Goal: Task Accomplishment & Management: Manage account settings

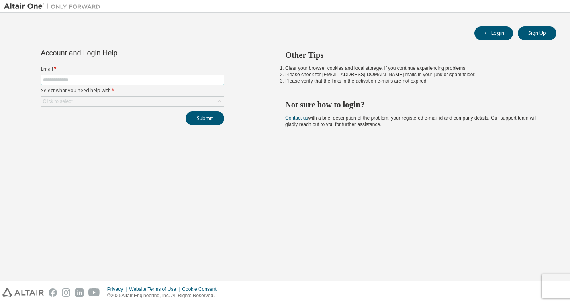
click at [117, 82] on input "text" at bounding box center [132, 80] width 179 height 6
type input "**********"
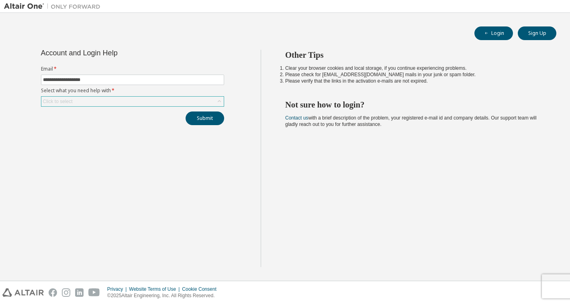
click at [122, 101] on div "Click to select" at bounding box center [132, 102] width 182 height 10
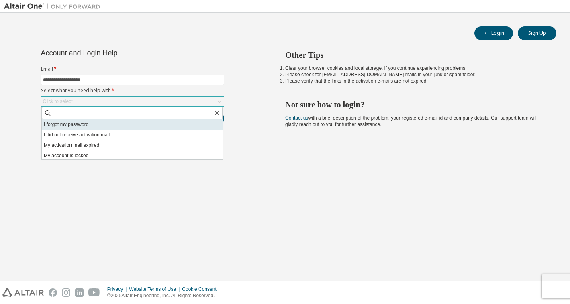
click at [75, 124] on li "I forgot my password" at bounding box center [132, 124] width 181 height 10
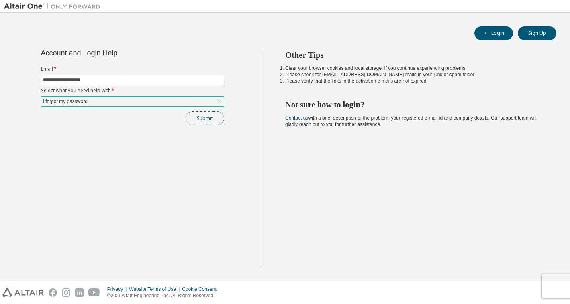
click at [199, 117] on button "Submit" at bounding box center [205, 119] width 39 height 14
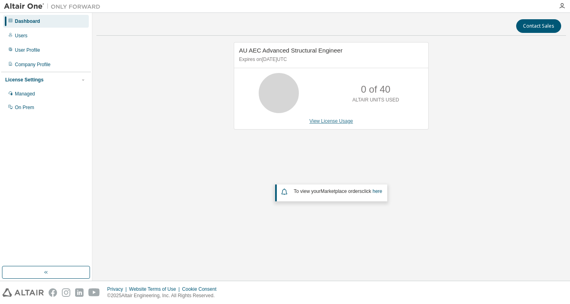
click at [337, 121] on link "View License Usage" at bounding box center [331, 121] width 44 height 6
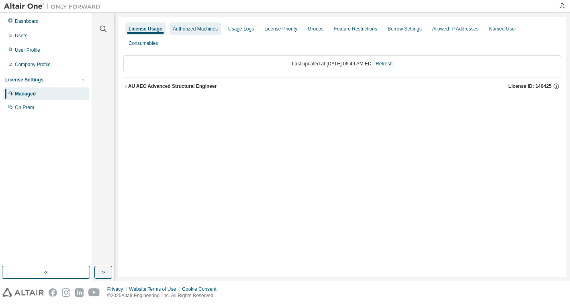
click at [197, 30] on div "Authorized Machines" at bounding box center [195, 29] width 45 height 6
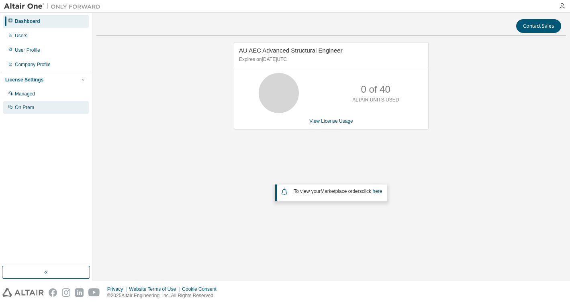
click at [27, 105] on div "On Prem" at bounding box center [24, 107] width 19 height 6
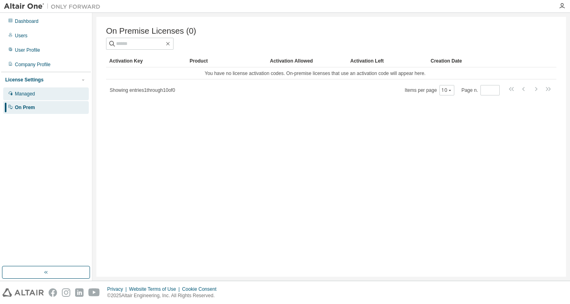
click at [29, 95] on div "Managed" at bounding box center [25, 94] width 20 height 6
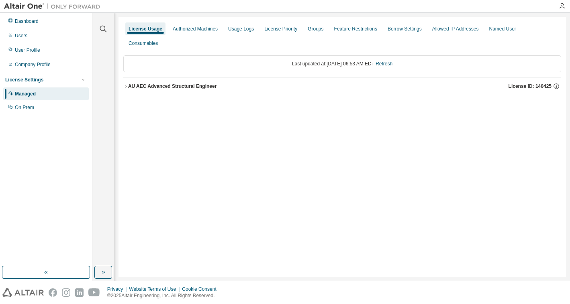
click at [125, 84] on icon "button" at bounding box center [125, 86] width 5 height 5
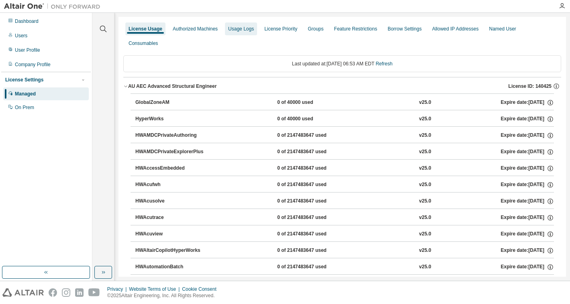
click at [241, 26] on div "Usage Logs" at bounding box center [241, 29] width 26 height 6
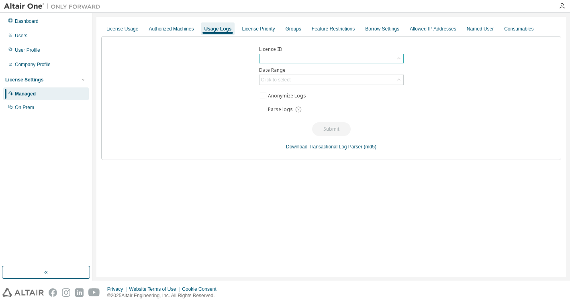
click at [398, 58] on icon at bounding box center [398, 58] width 3 height 2
click at [398, 58] on icon at bounding box center [399, 59] width 8 height 8
click at [358, 77] on div "Click to select" at bounding box center [331, 80] width 144 height 10
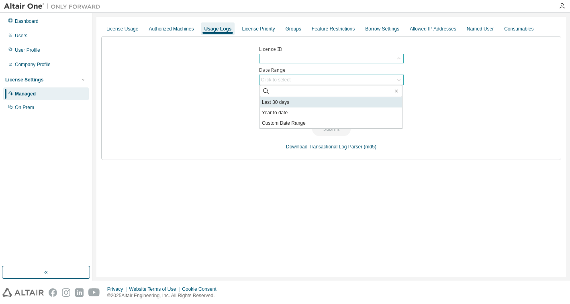
click at [293, 102] on li "Last 30 days" at bounding box center [331, 102] width 142 height 10
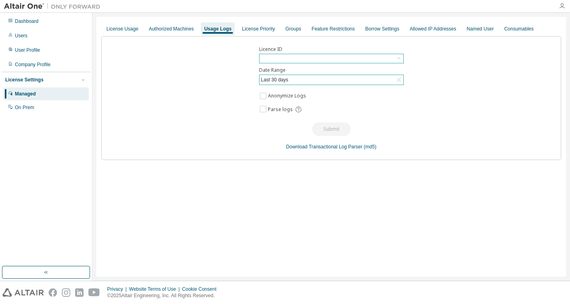
click at [562, 6] on icon "button" at bounding box center [562, 6] width 6 height 6
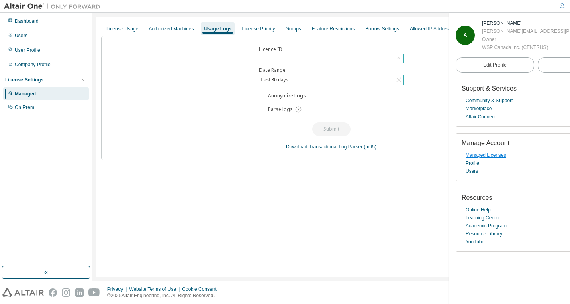
click at [498, 156] on link "Managed Licenses" at bounding box center [485, 155] width 41 height 8
click at [22, 36] on div "Users" at bounding box center [21, 36] width 12 height 6
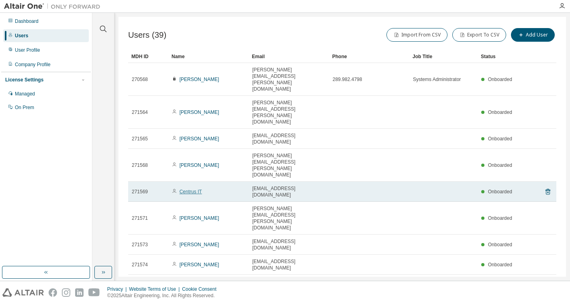
click at [192, 189] on link "Centrus IT" at bounding box center [190, 192] width 22 height 6
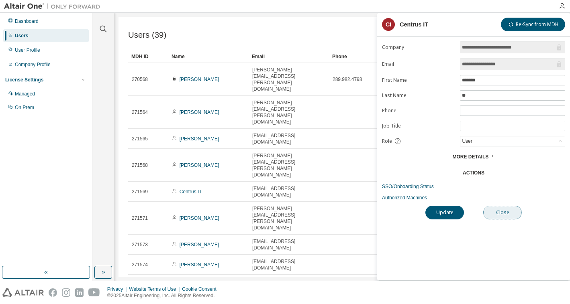
click at [504, 216] on button "Close" at bounding box center [502, 213] width 39 height 14
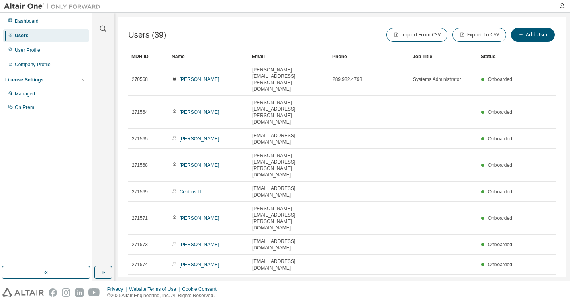
click at [453, 260] on div "100" at bounding box center [473, 260] width 64 height 10
click at [180, 55] on div "Name" at bounding box center [208, 56] width 74 height 13
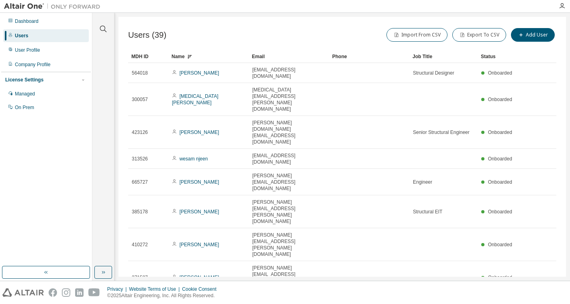
click at [181, 55] on div "Name" at bounding box center [208, 56] width 74 height 13
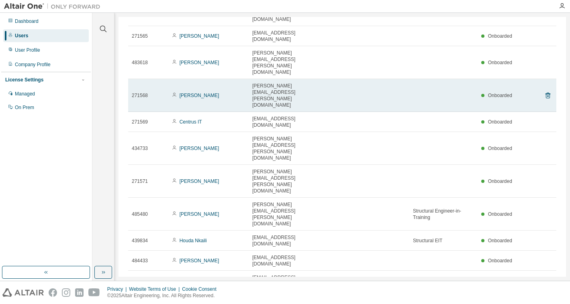
scroll to position [401, 0]
